Goal: Book appointment/travel/reservation

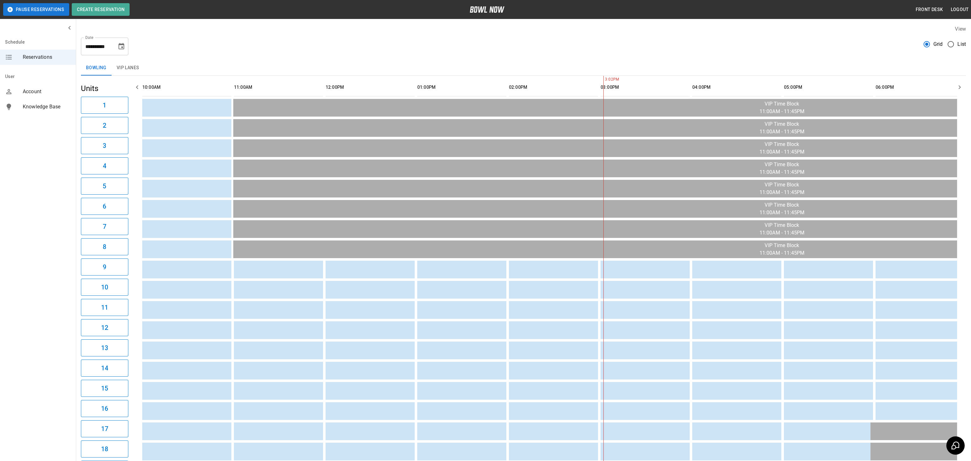
scroll to position [0, 385]
